Goal: Information Seeking & Learning: Learn about a topic

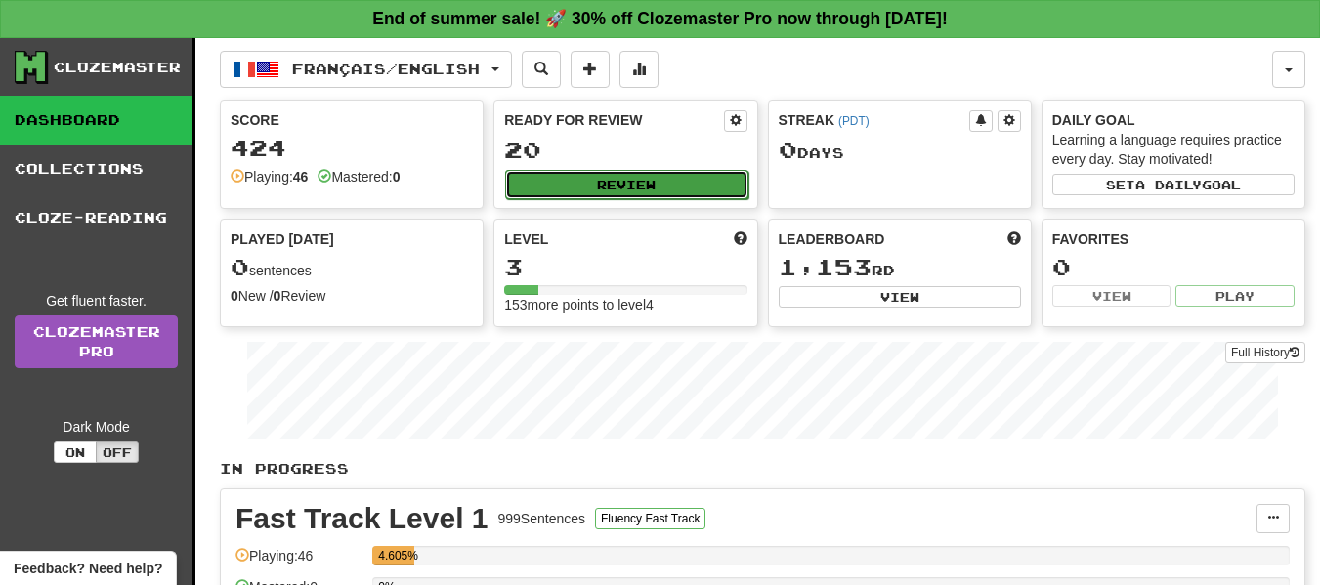
click at [660, 191] on button "Review" at bounding box center [626, 184] width 242 height 29
select select "**"
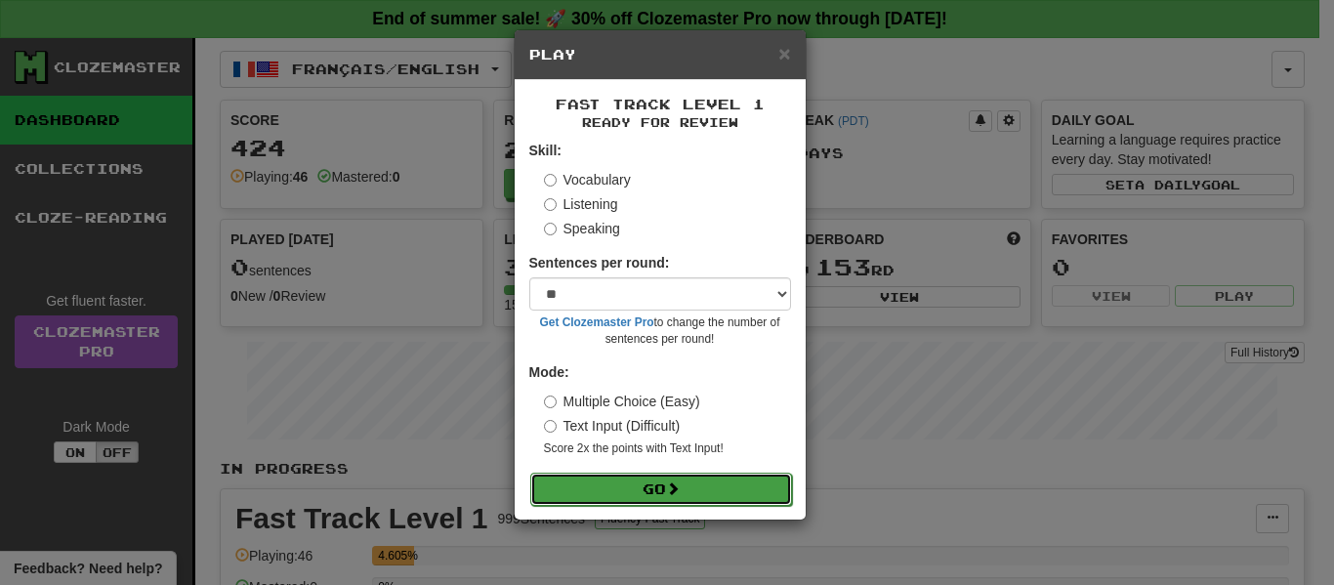
click at [643, 482] on button "Go" at bounding box center [661, 489] width 262 height 33
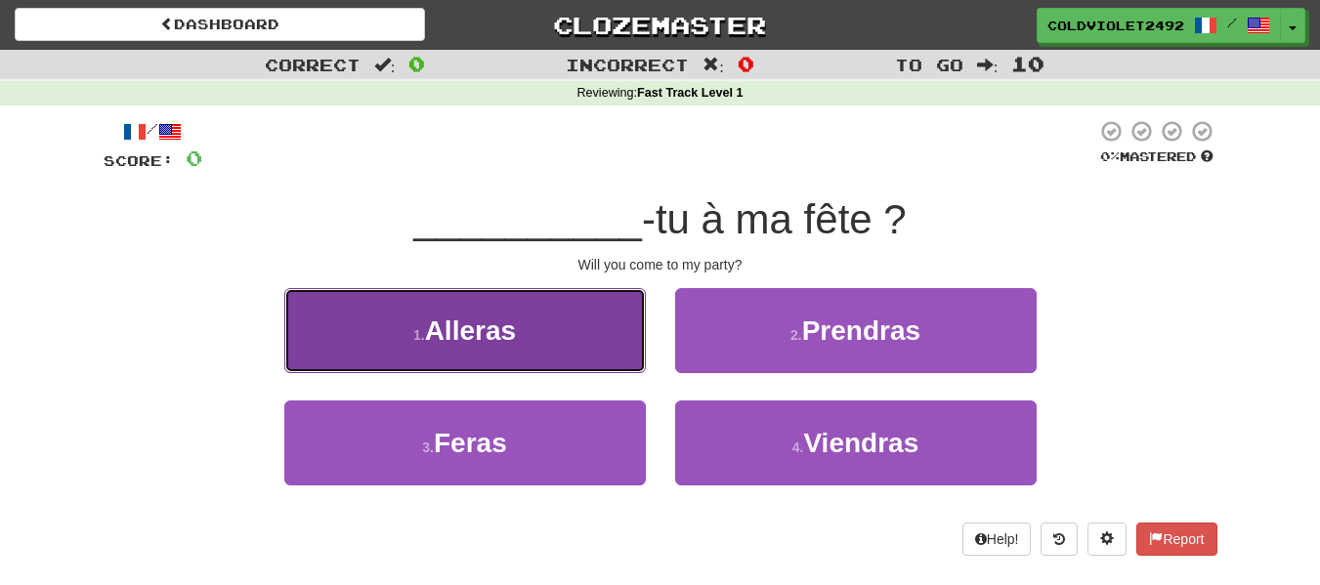
click at [461, 339] on span "Alleras" at bounding box center [470, 331] width 91 height 30
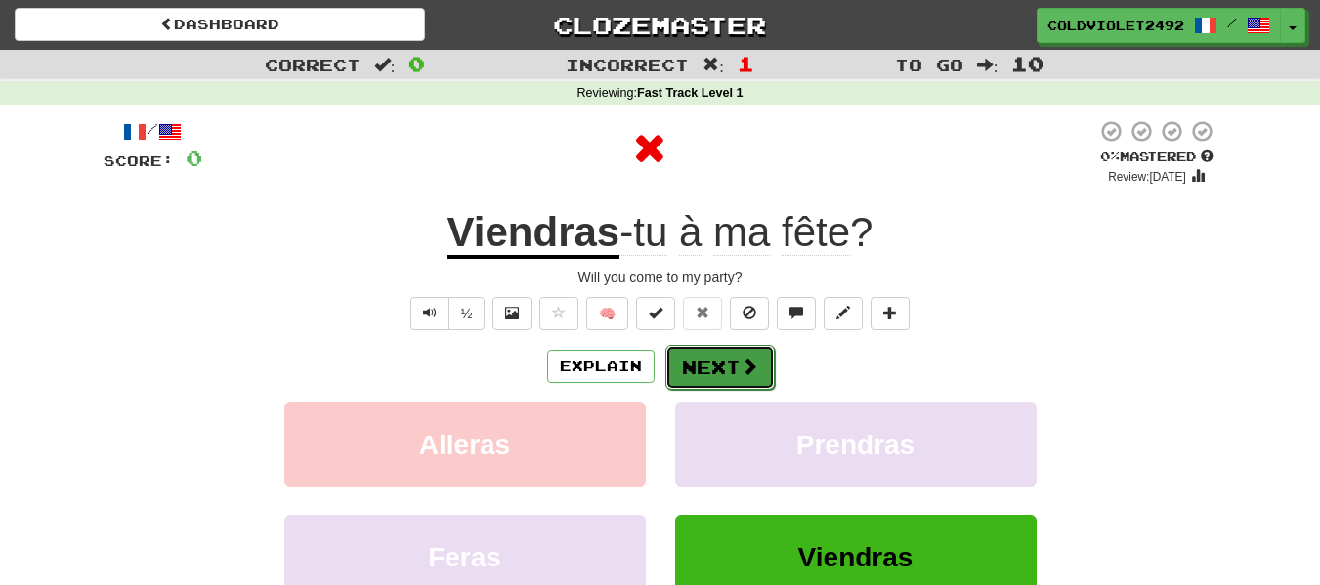
click at [756, 360] on button "Next" at bounding box center [719, 367] width 109 height 45
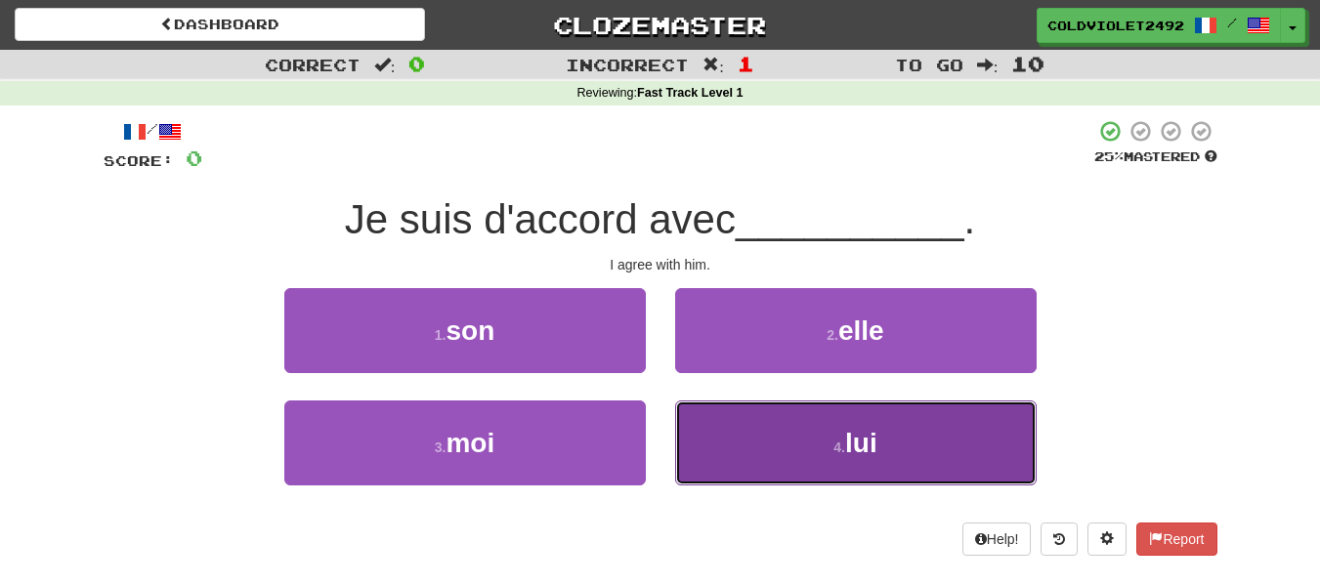
click at [971, 446] on button "4 . lui" at bounding box center [855, 443] width 361 height 85
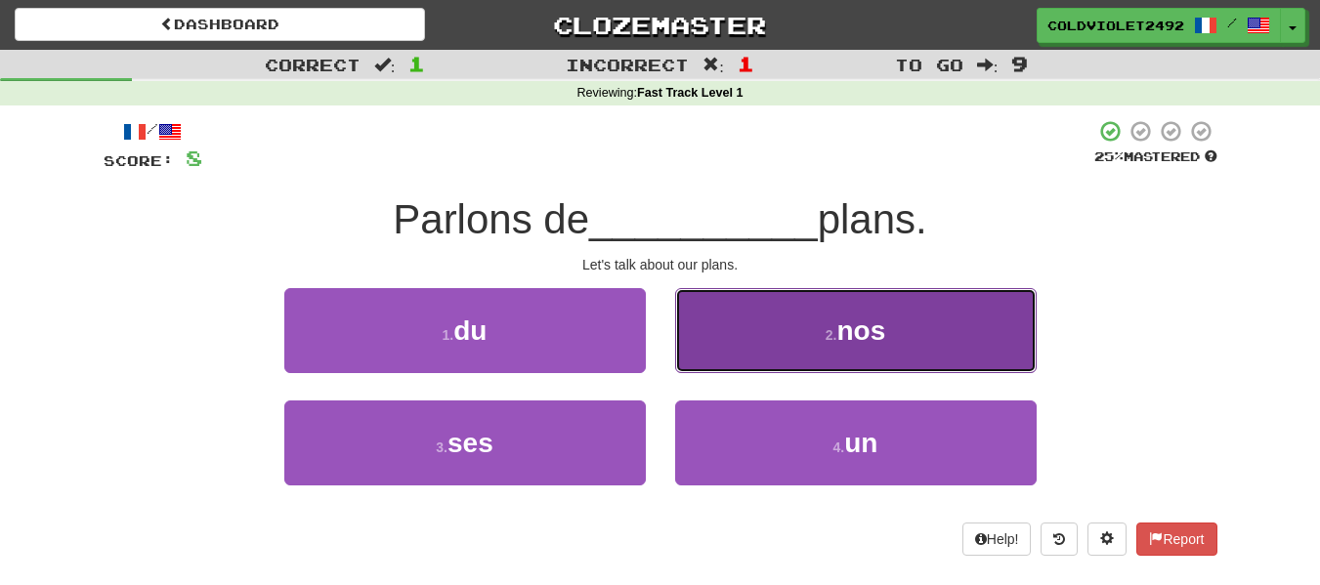
click at [956, 334] on button "2 . nos" at bounding box center [855, 330] width 361 height 85
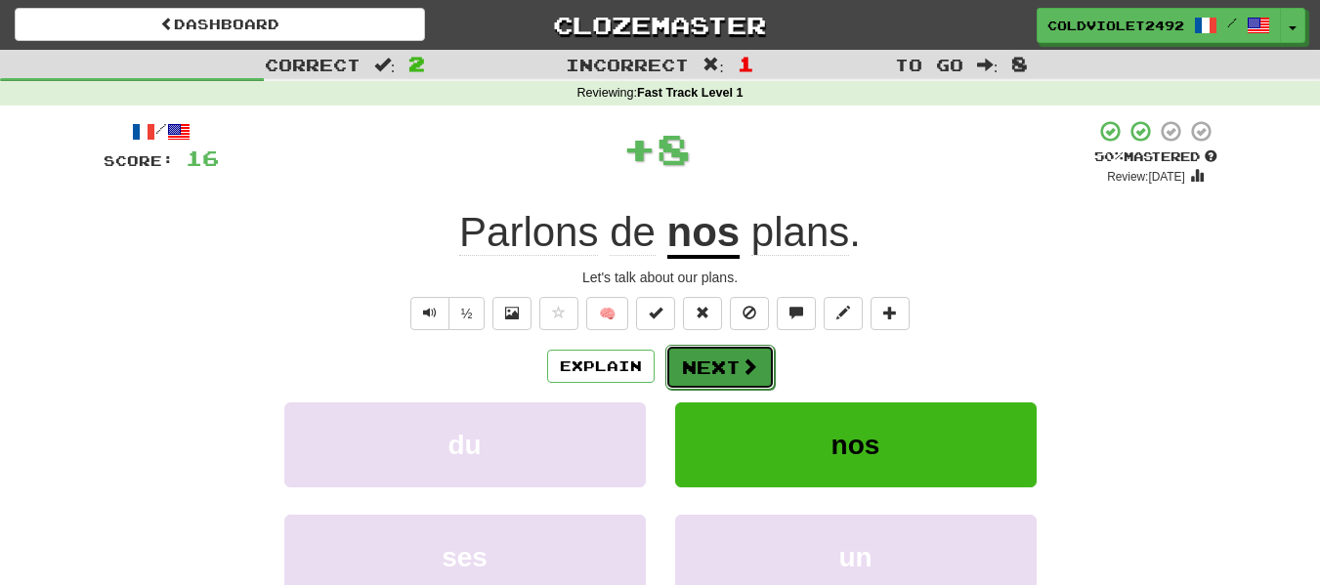
click at [756, 357] on button "Next" at bounding box center [719, 367] width 109 height 45
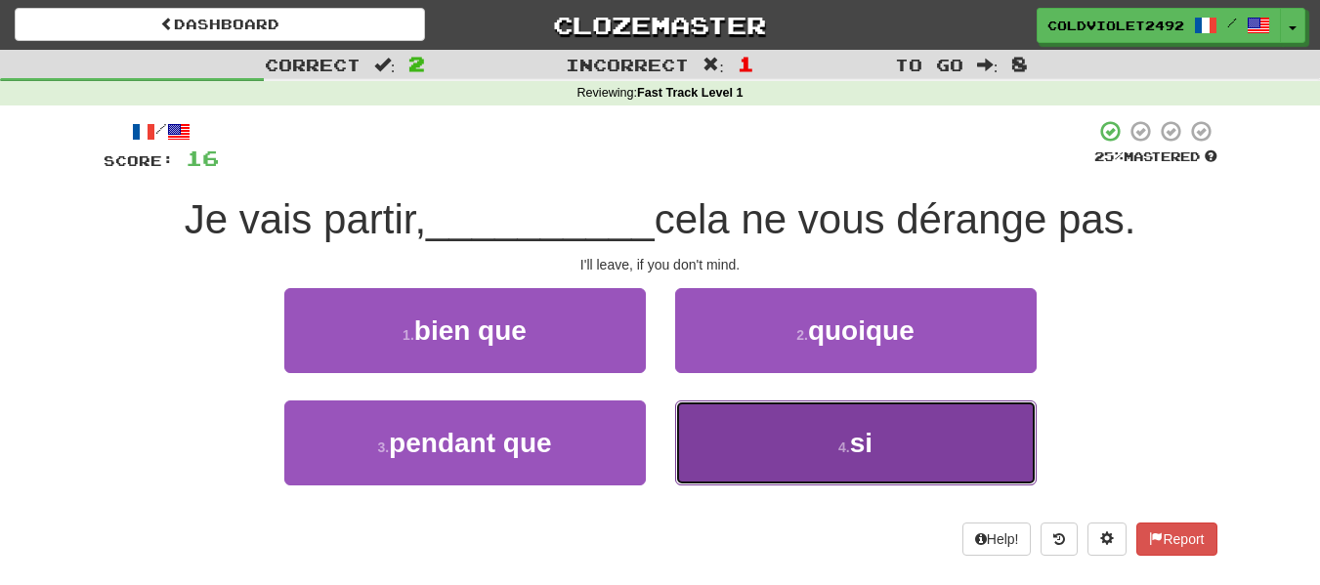
click at [806, 459] on button "4 . si" at bounding box center [855, 443] width 361 height 85
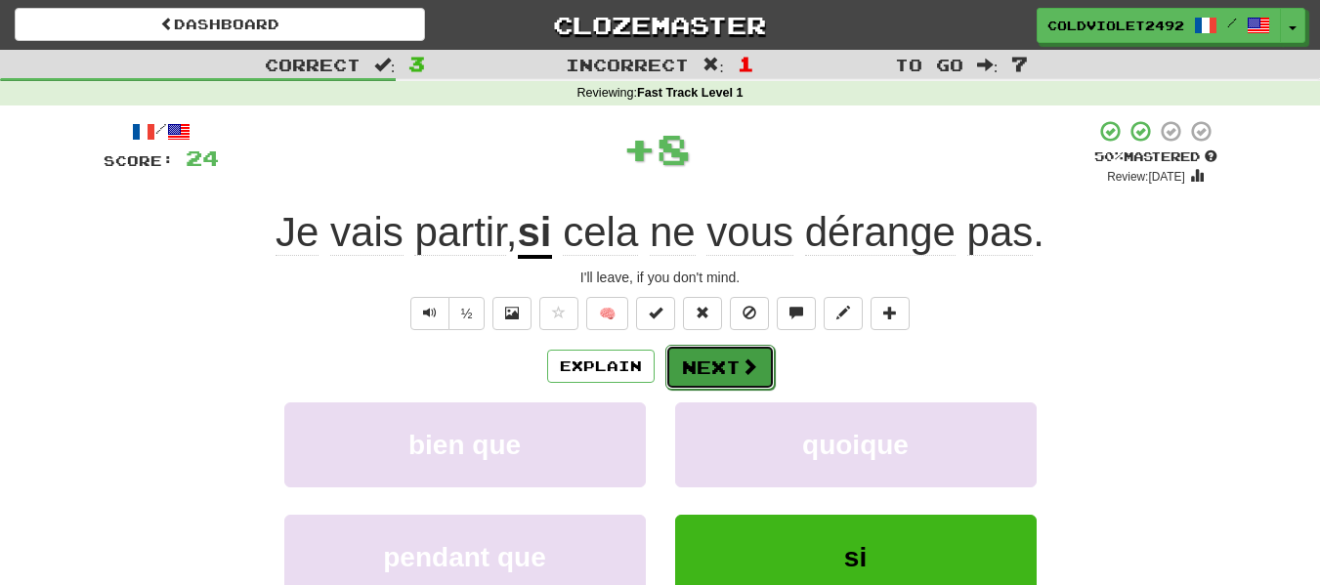
click at [723, 373] on button "Next" at bounding box center [719, 367] width 109 height 45
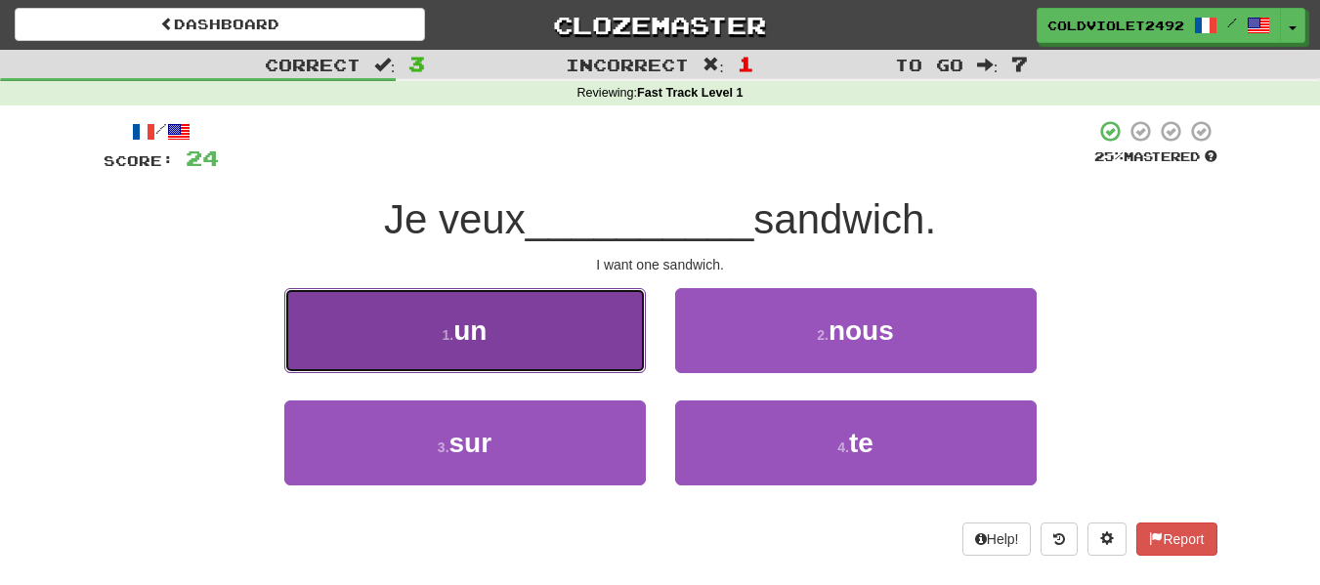
click at [493, 350] on button "1 . un" at bounding box center [464, 330] width 361 height 85
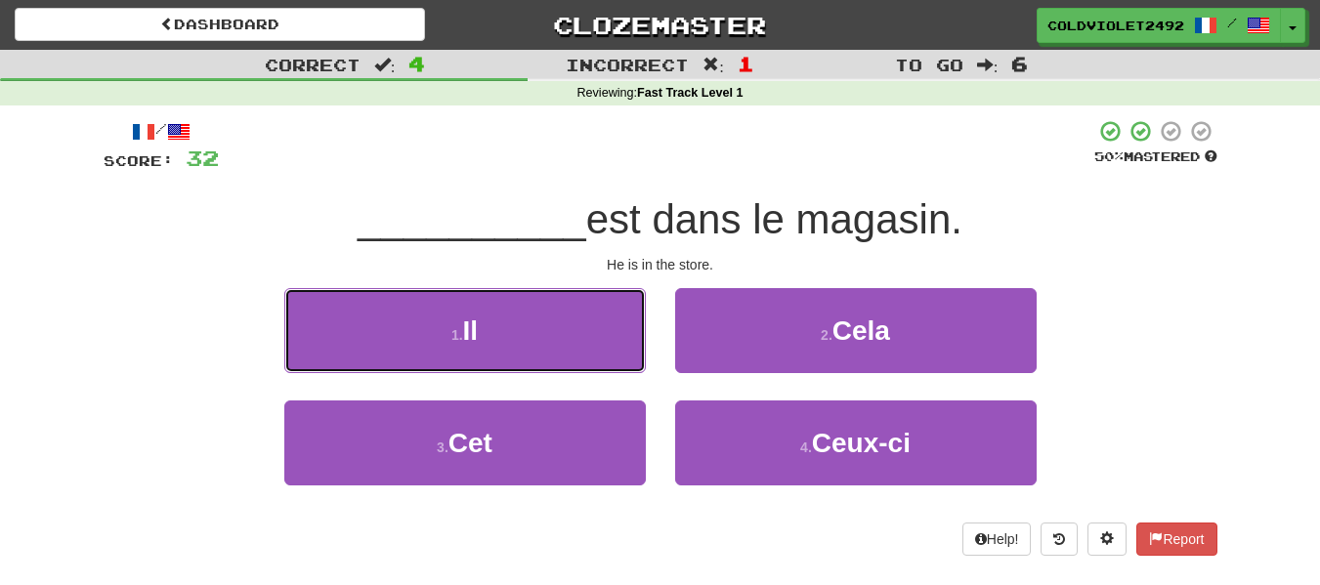
click at [493, 350] on button "1 . Il" at bounding box center [464, 330] width 361 height 85
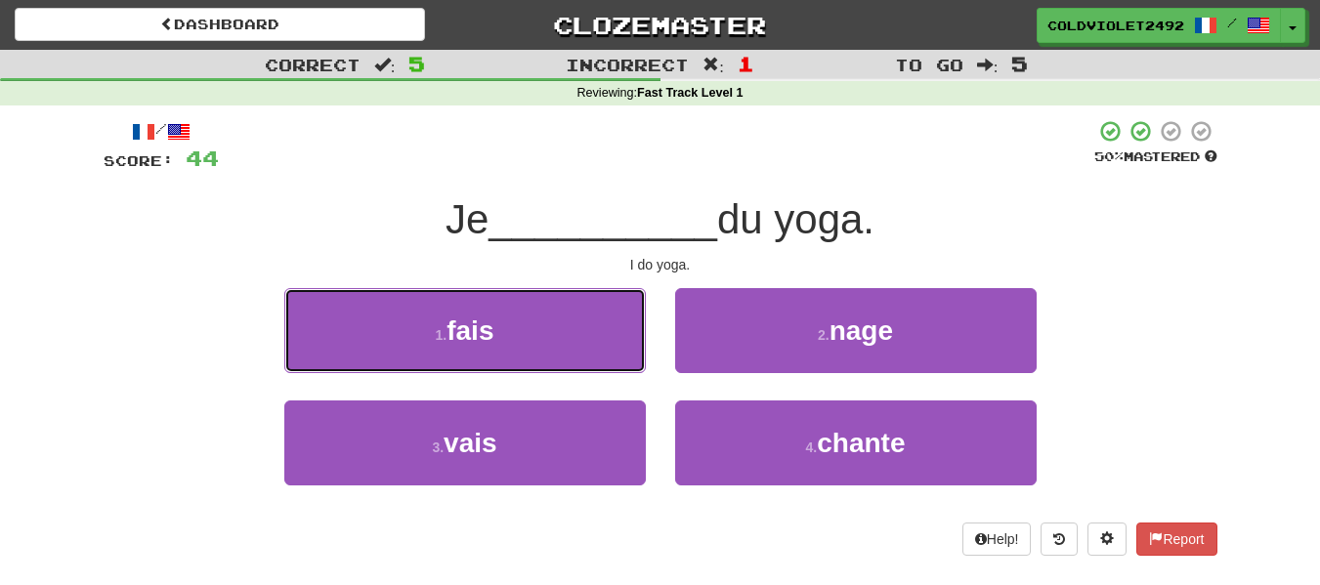
click at [493, 350] on button "1 . fais" at bounding box center [464, 330] width 361 height 85
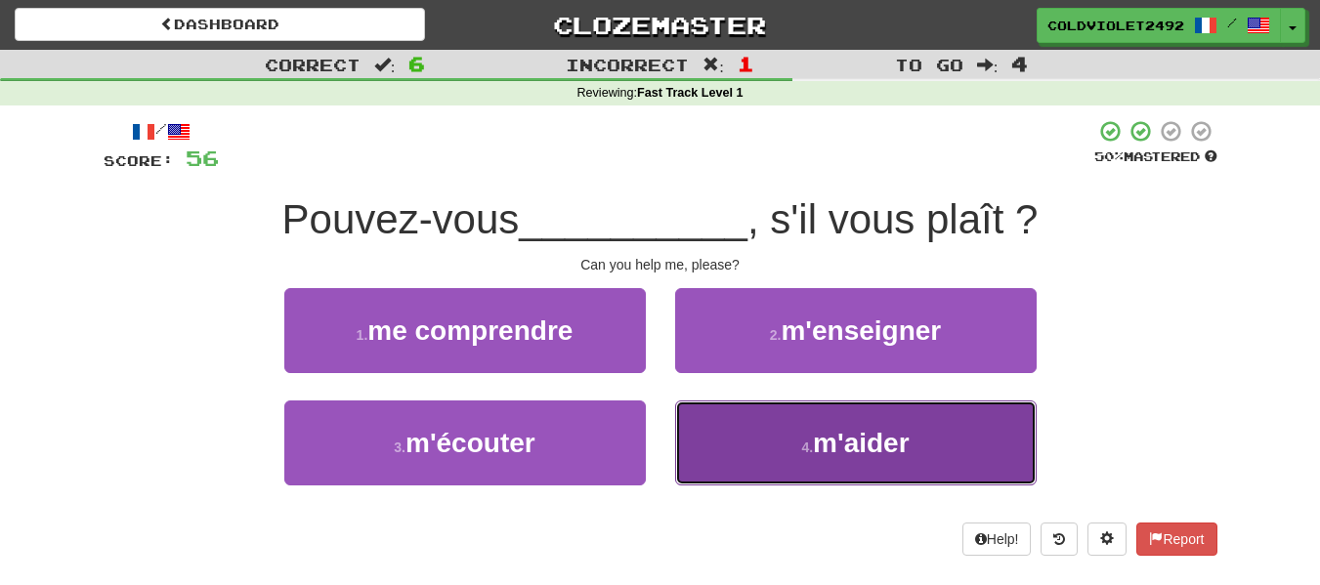
click at [719, 435] on button "4 . m'aider" at bounding box center [855, 443] width 361 height 85
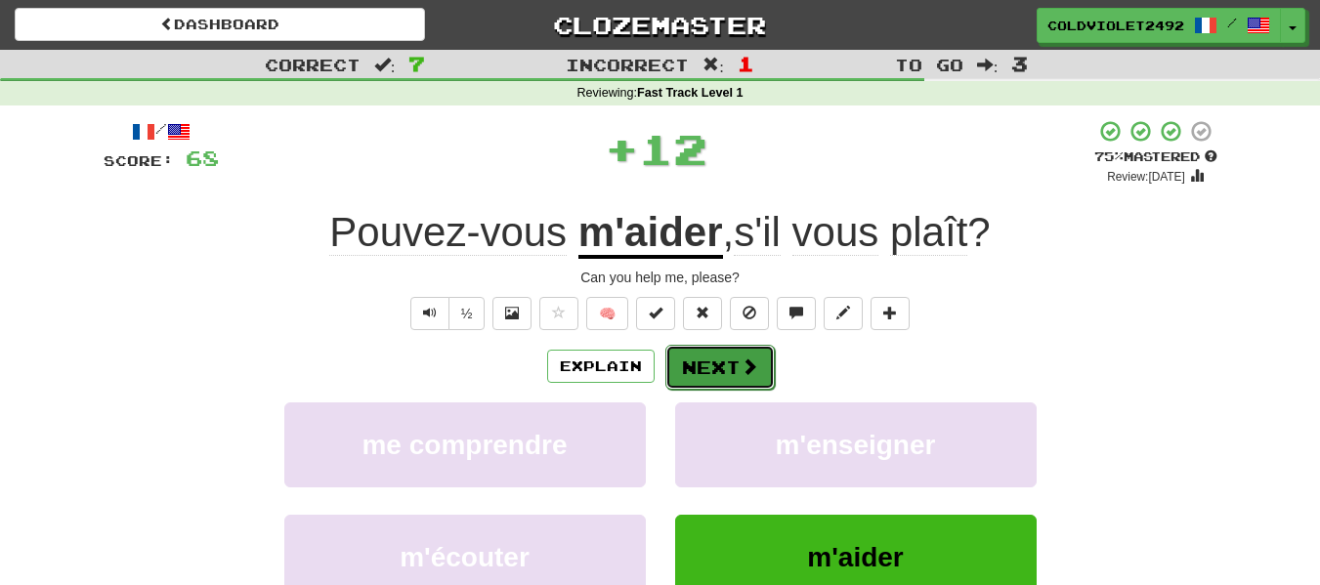
click at [694, 351] on button "Next" at bounding box center [719, 367] width 109 height 45
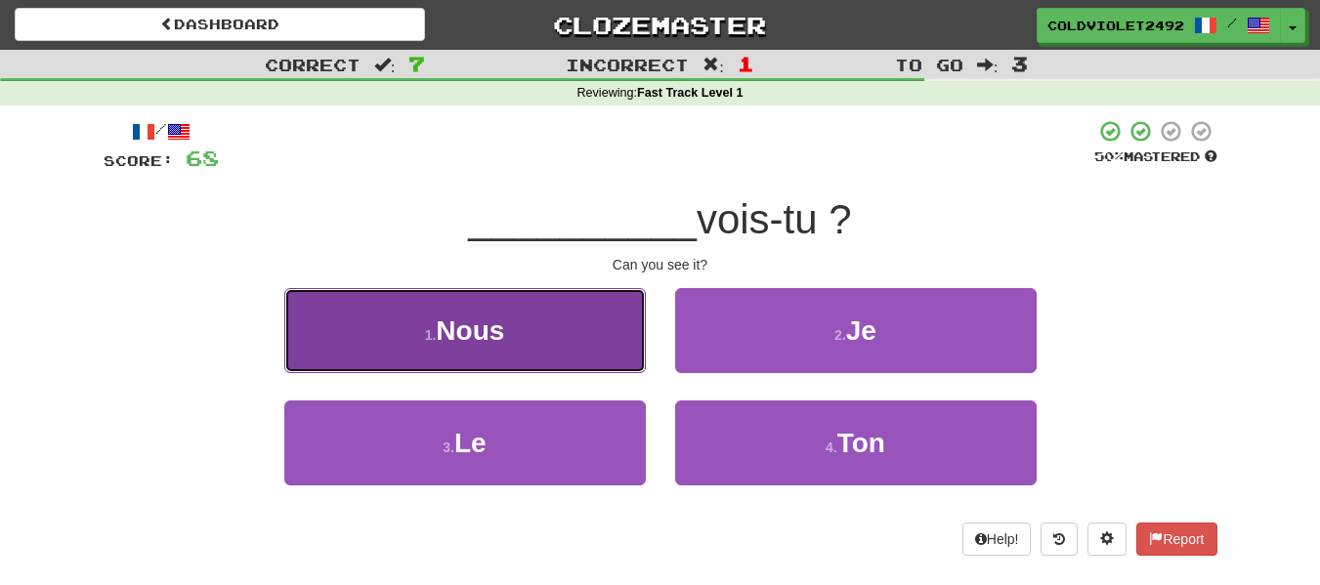
click at [583, 326] on button "1 . Nous" at bounding box center [464, 330] width 361 height 85
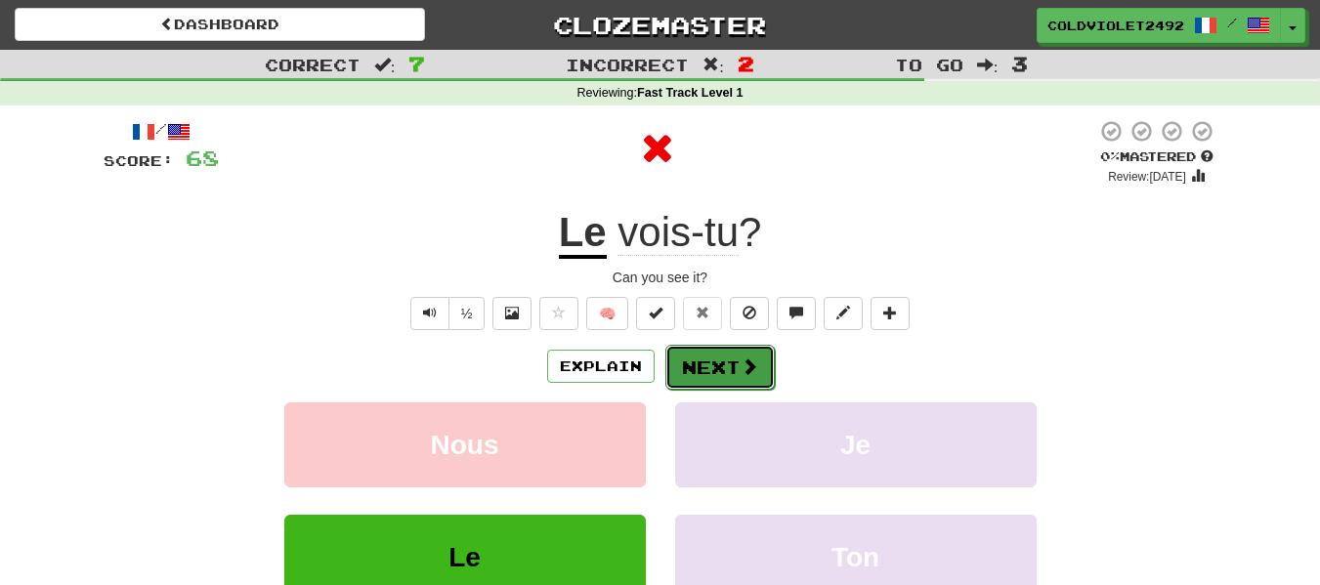
click at [682, 387] on button "Next" at bounding box center [719, 367] width 109 height 45
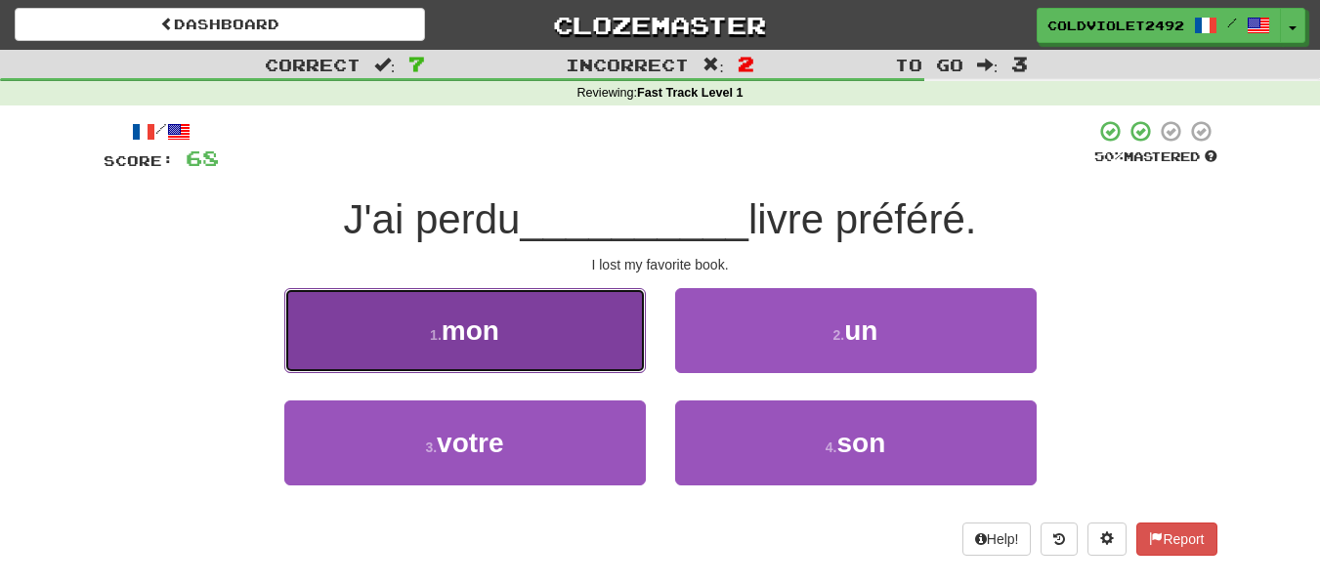
click at [555, 302] on button "1 . mon" at bounding box center [464, 330] width 361 height 85
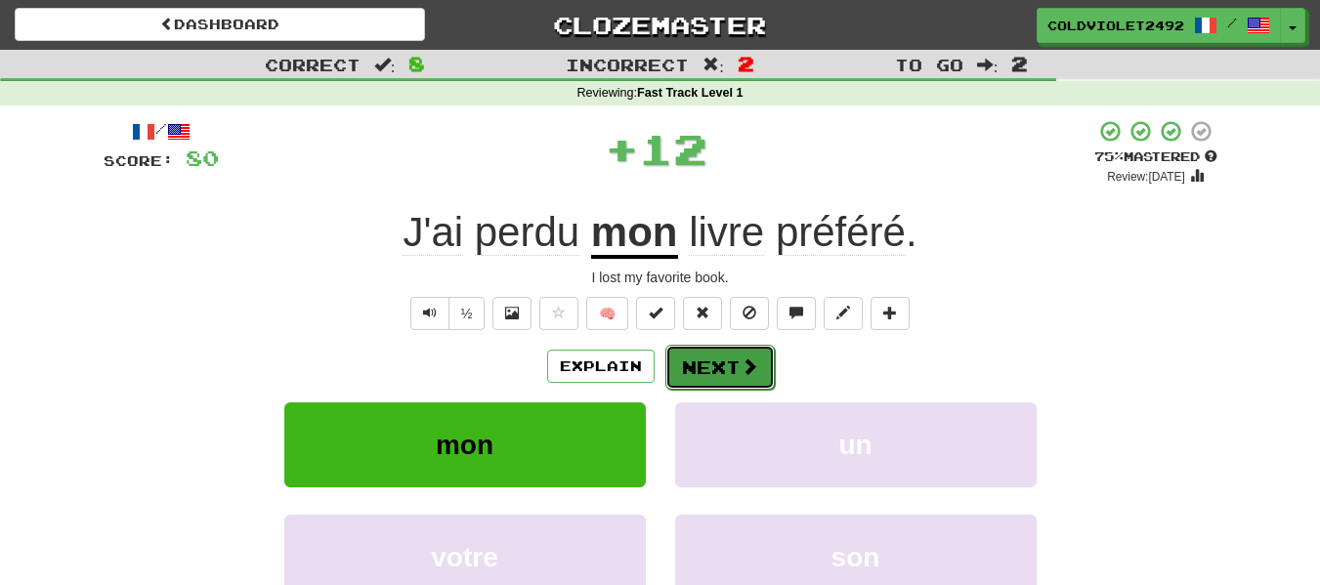
click at [711, 354] on button "Next" at bounding box center [719, 367] width 109 height 45
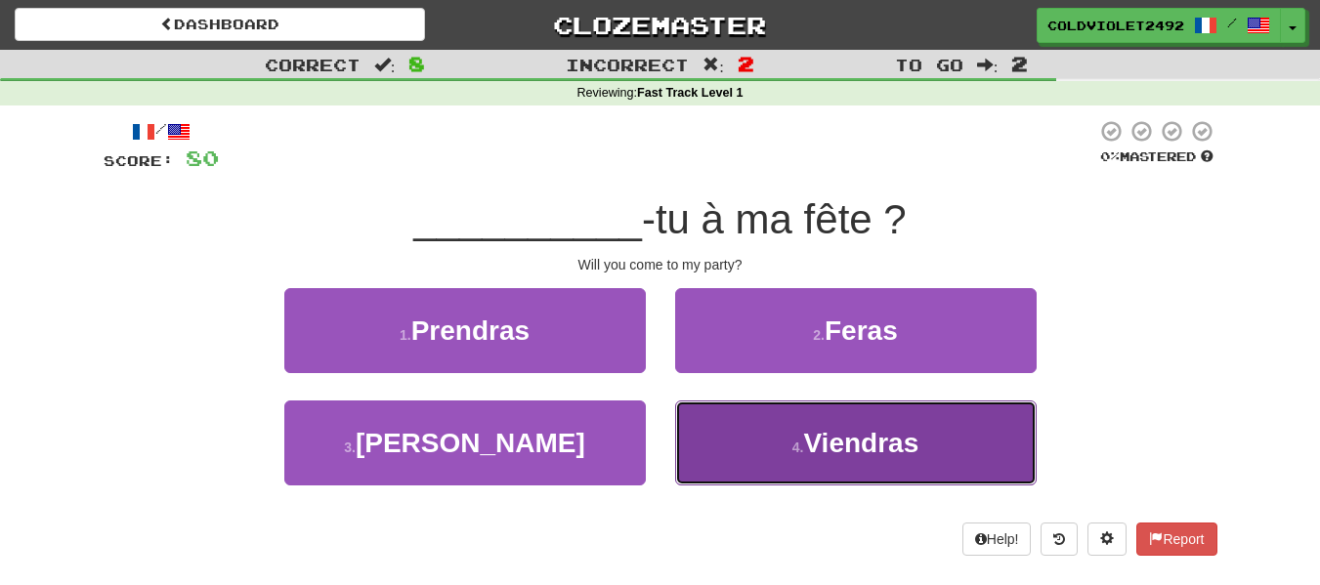
click at [829, 415] on button "4 . Viendras" at bounding box center [855, 443] width 361 height 85
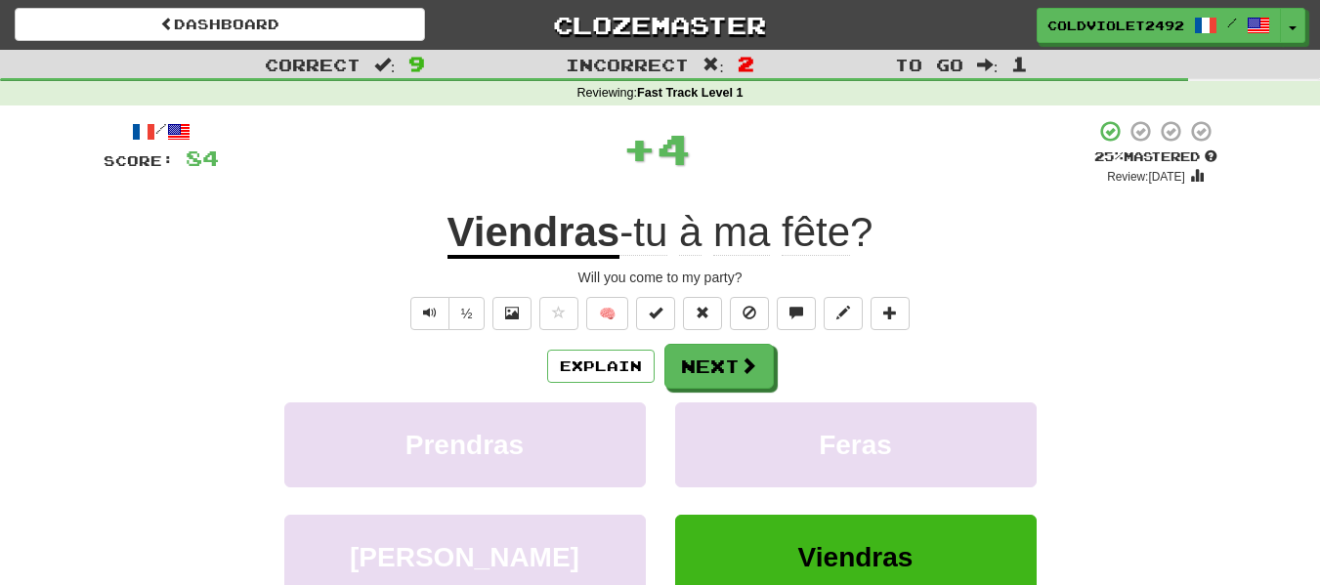
click at [576, 231] on u "Viendras" at bounding box center [533, 234] width 173 height 50
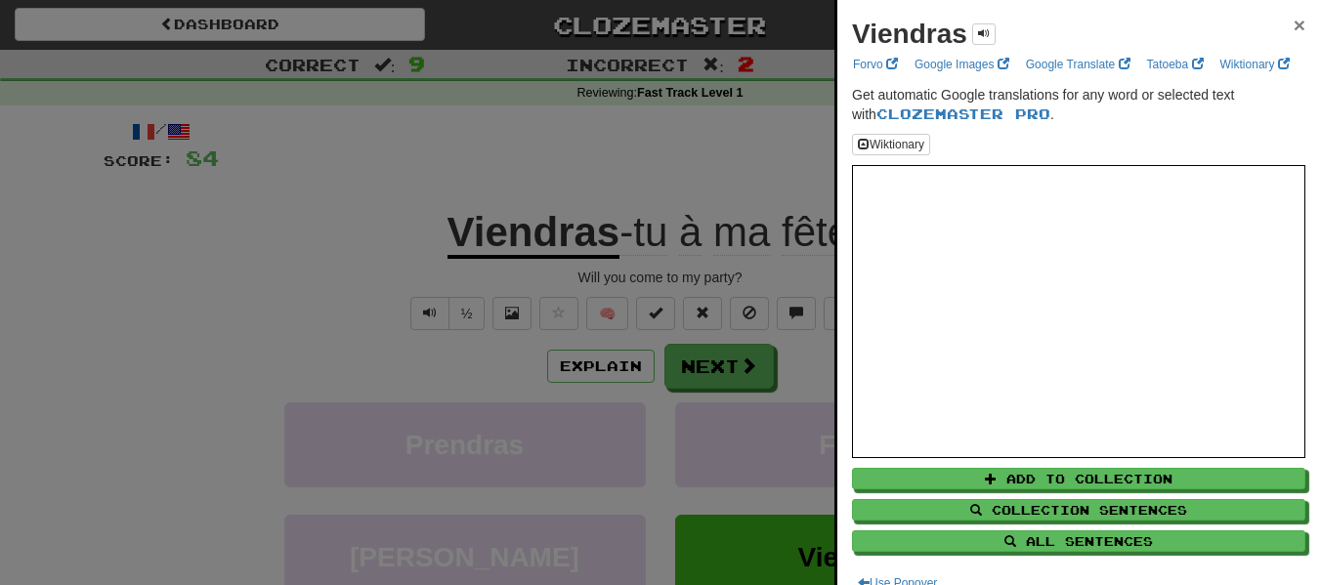
click at [1293, 23] on span "×" at bounding box center [1299, 25] width 12 height 22
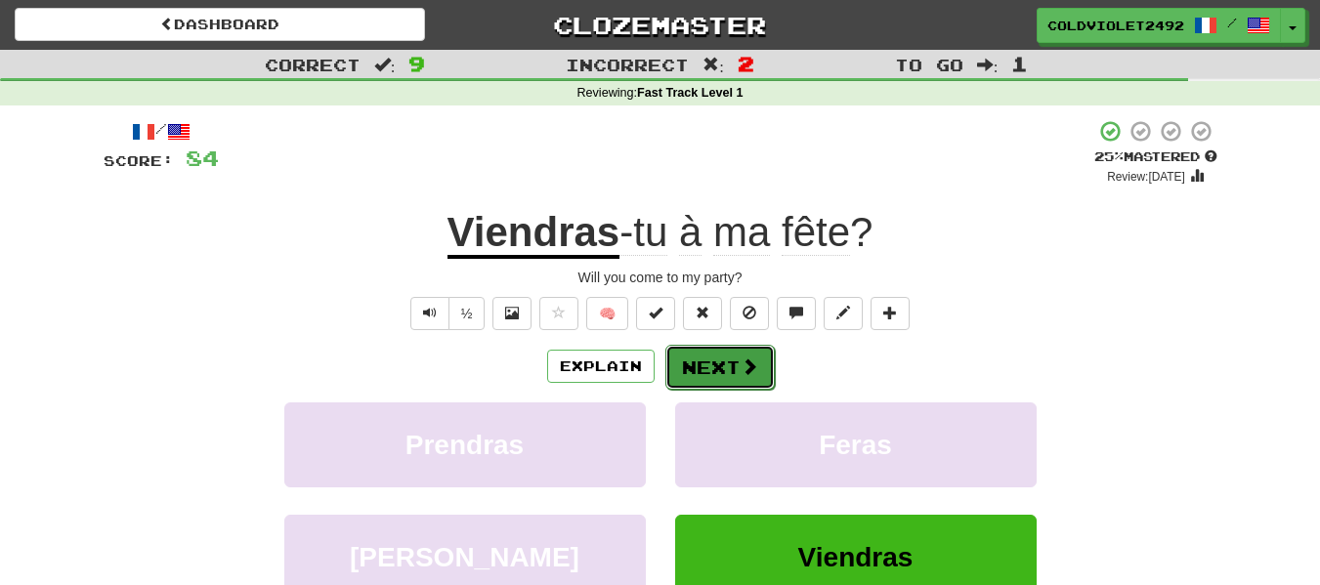
click at [737, 359] on button "Next" at bounding box center [719, 367] width 109 height 45
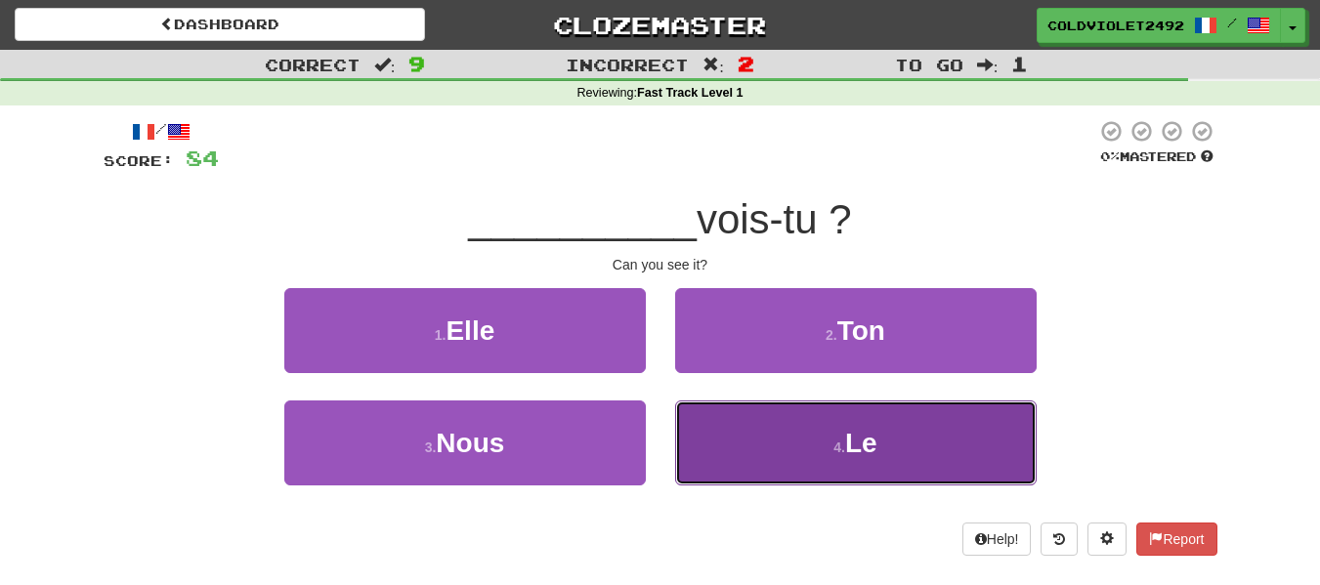
click at [823, 471] on button "4 . Le" at bounding box center [855, 443] width 361 height 85
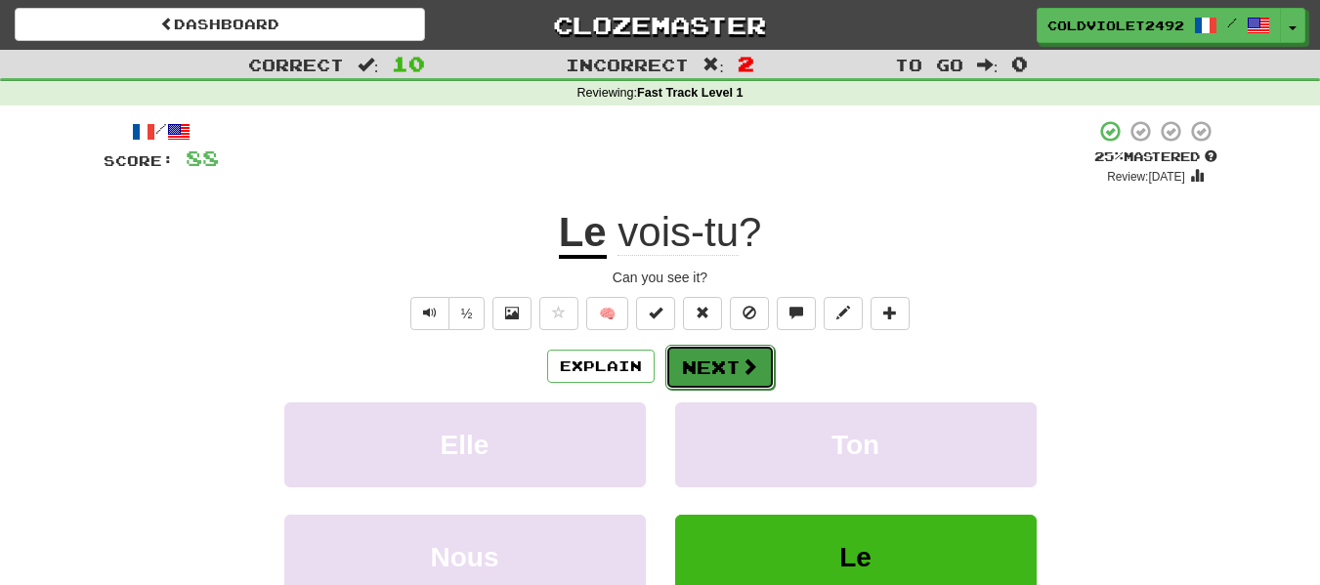
click at [731, 367] on button "Next" at bounding box center [719, 367] width 109 height 45
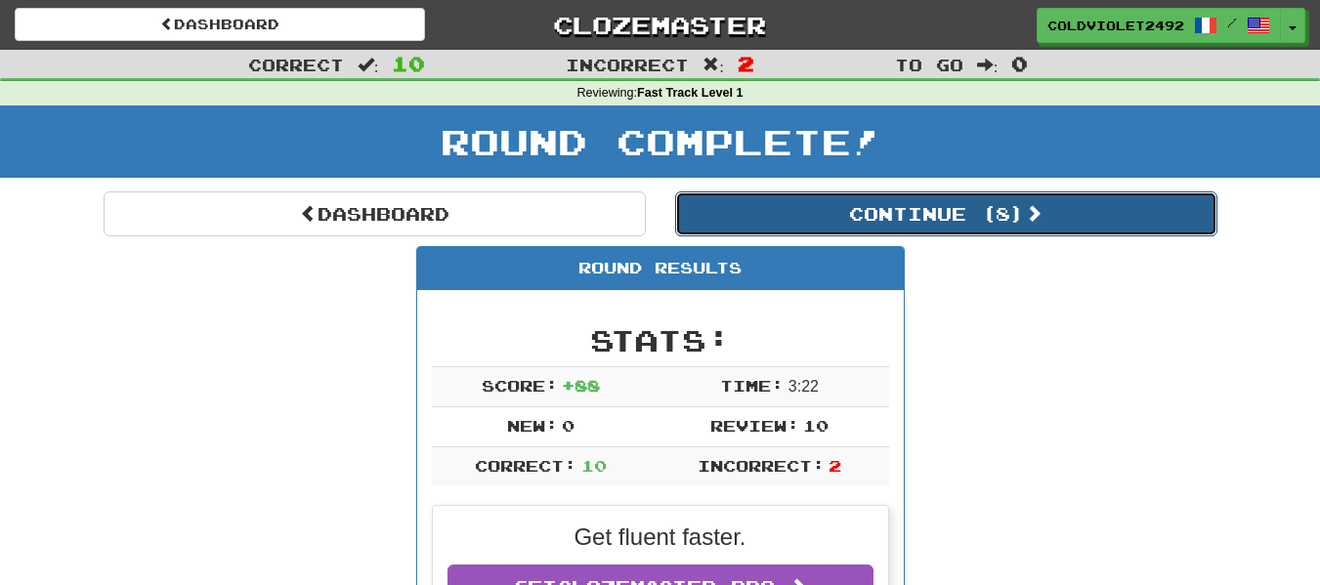
click at [1022, 207] on button "Continue ( 8 )" at bounding box center [946, 213] width 542 height 45
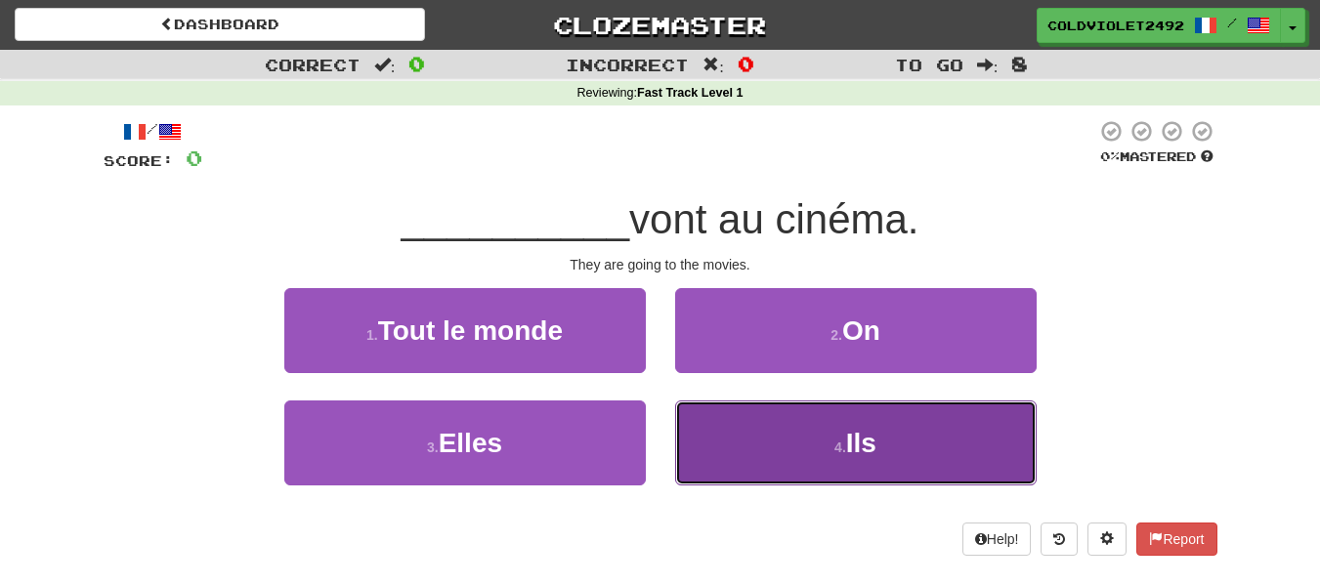
click at [781, 426] on button "4 . Ils" at bounding box center [855, 443] width 361 height 85
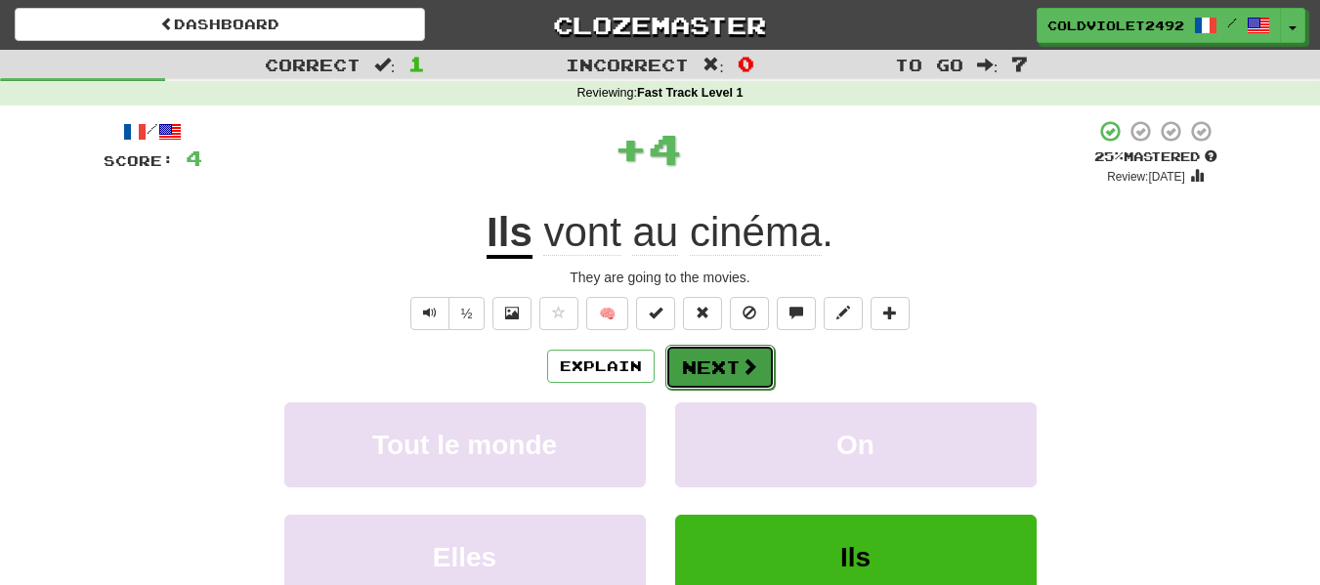
click at [708, 361] on button "Next" at bounding box center [719, 367] width 109 height 45
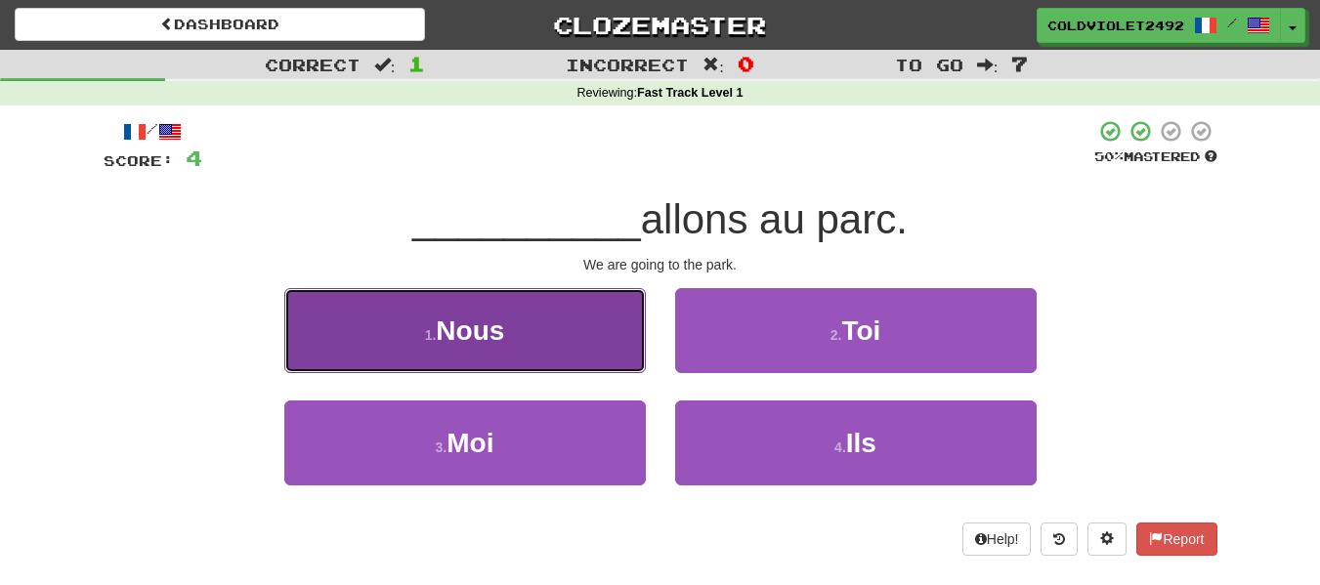
click at [521, 339] on button "1 . Nous" at bounding box center [464, 330] width 361 height 85
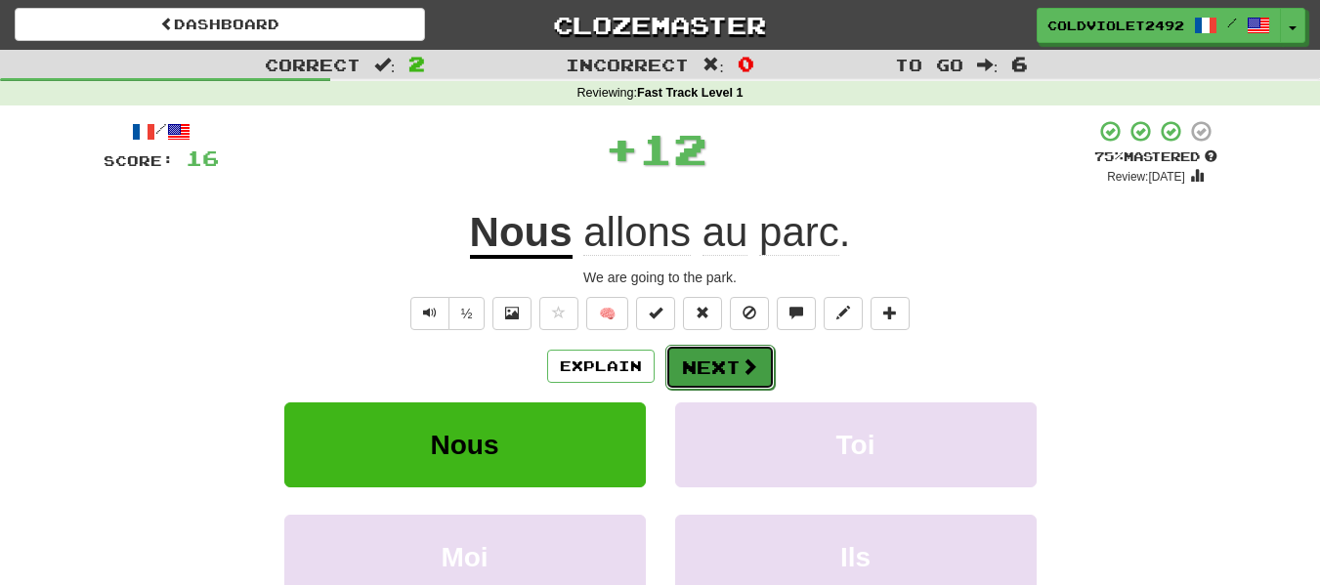
click at [709, 371] on button "Next" at bounding box center [719, 367] width 109 height 45
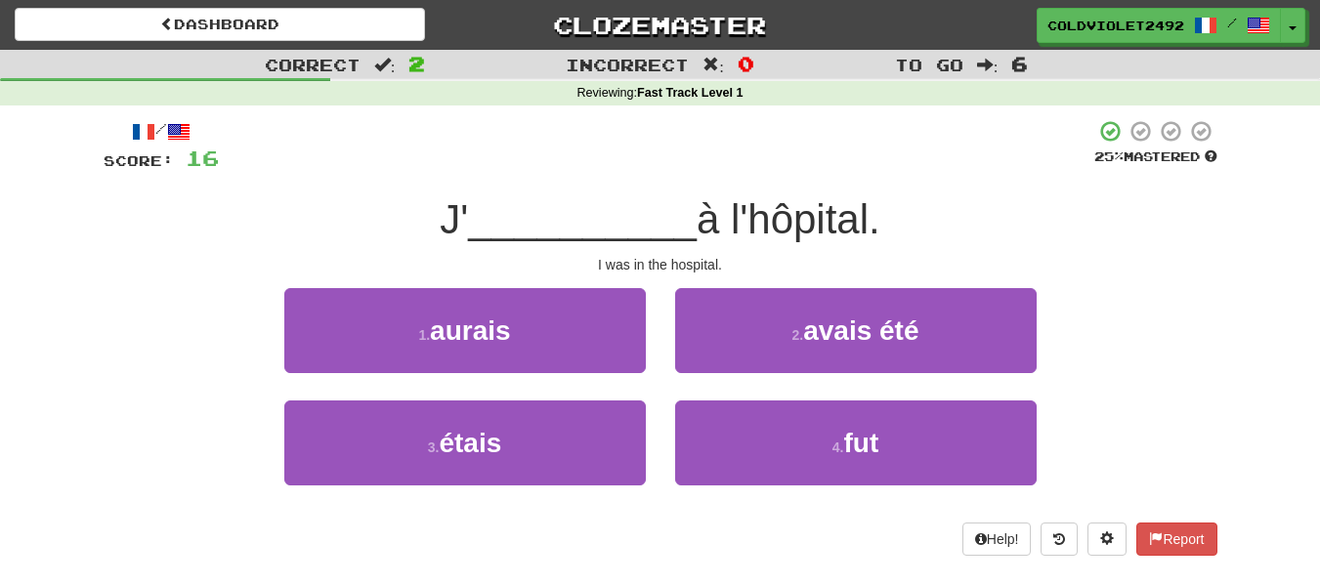
click at [944, 204] on div "J' __________ à l'hôpital." at bounding box center [661, 220] width 1114 height 54
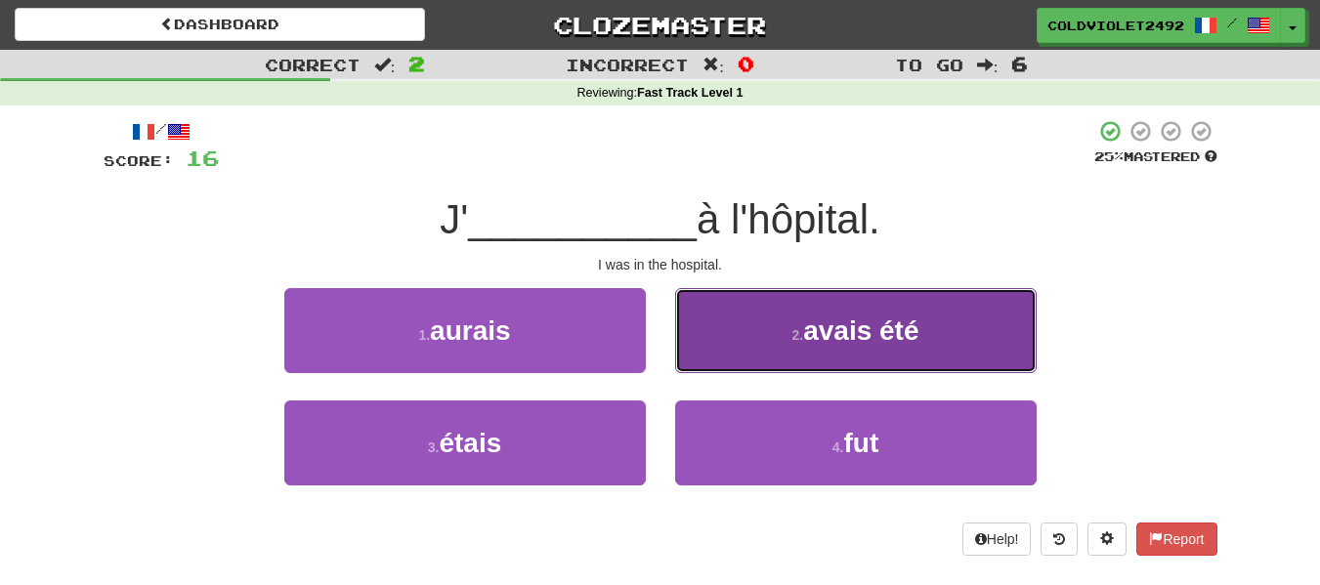
click at [864, 331] on span "avais été" at bounding box center [860, 331] width 115 height 30
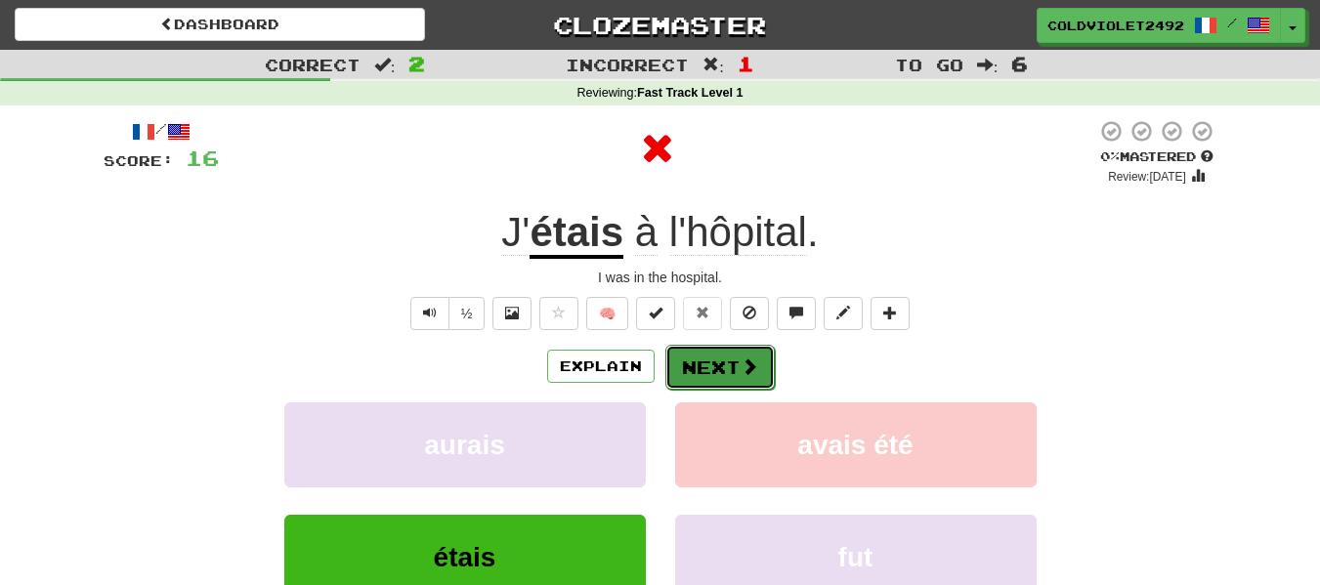
click at [697, 360] on button "Next" at bounding box center [719, 367] width 109 height 45
